Goal: Navigation & Orientation: Find specific page/section

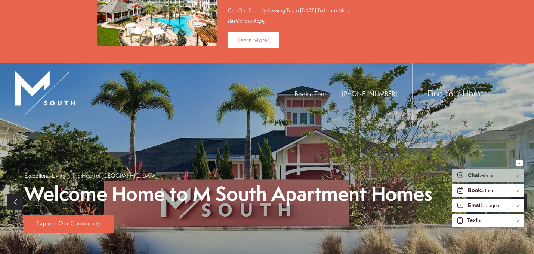
scroll to position [40, 0]
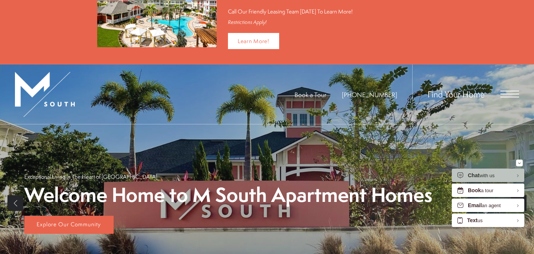
click at [503, 95] on span "Open Menu" at bounding box center [510, 93] width 19 height 7
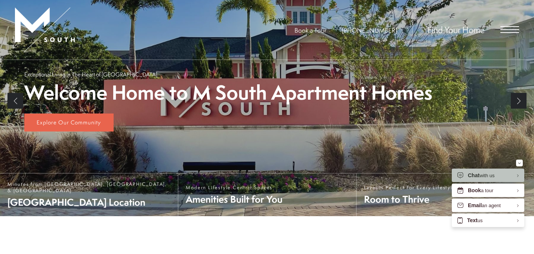
scroll to position [0, 0]
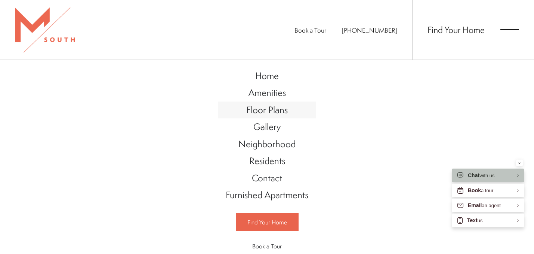
click at [265, 110] on span "Floor Plans" at bounding box center [267, 109] width 42 height 13
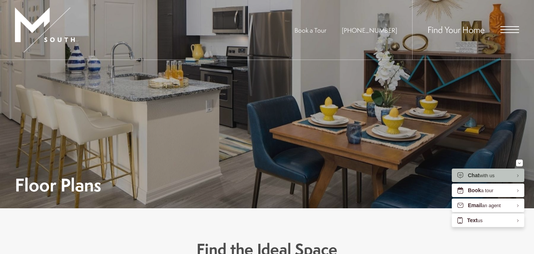
click at [496, 27] on div "Find Your Home" at bounding box center [465, 29] width 107 height 59
click at [497, 37] on div "Find Your Home" at bounding box center [465, 29] width 107 height 59
click at [504, 34] on div "Find Your Home" at bounding box center [465, 29] width 107 height 59
click at [502, 33] on span "Open Menu" at bounding box center [510, 32] width 19 height 1
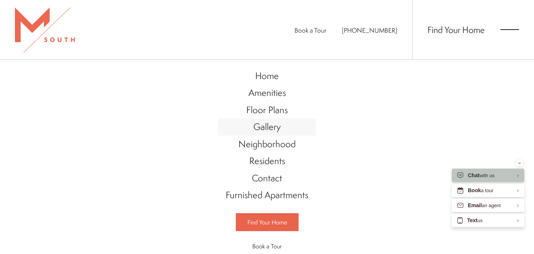
click at [260, 126] on span "Gallery" at bounding box center [267, 126] width 27 height 13
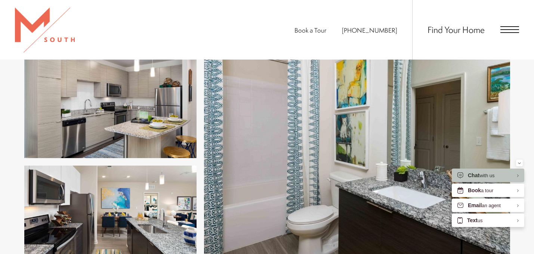
scroll to position [1188, 0]
